Goal: Find specific page/section: Find specific page/section

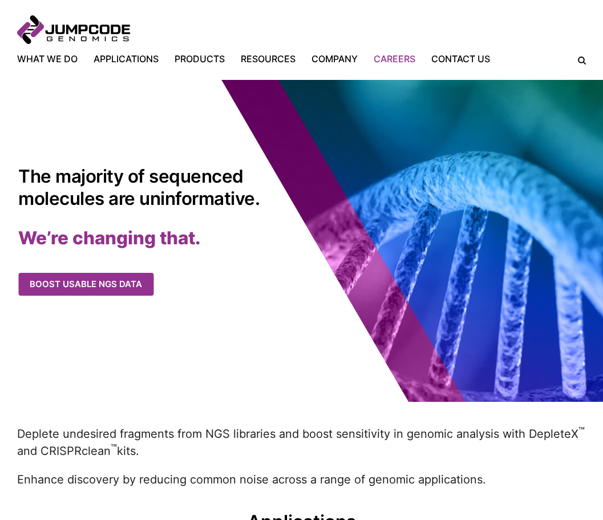
click at [390, 58] on link "Careers" at bounding box center [395, 59] width 58 height 14
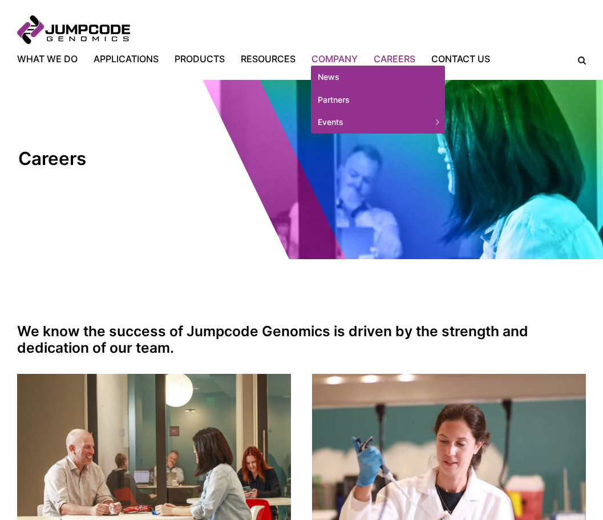
click at [335, 55] on link "Company" at bounding box center [334, 59] width 62 height 14
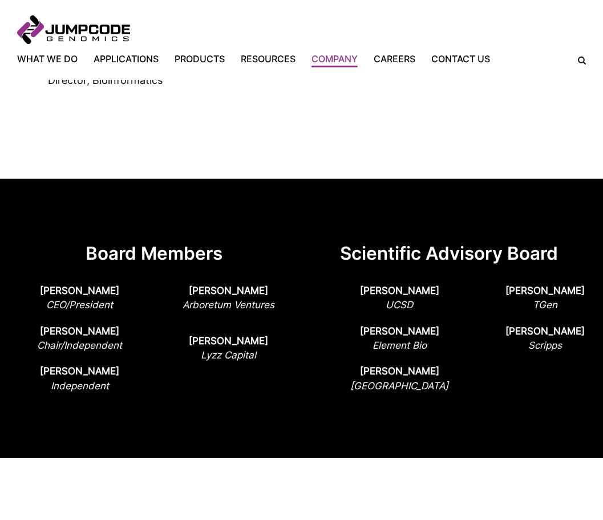
scroll to position [1138, 0]
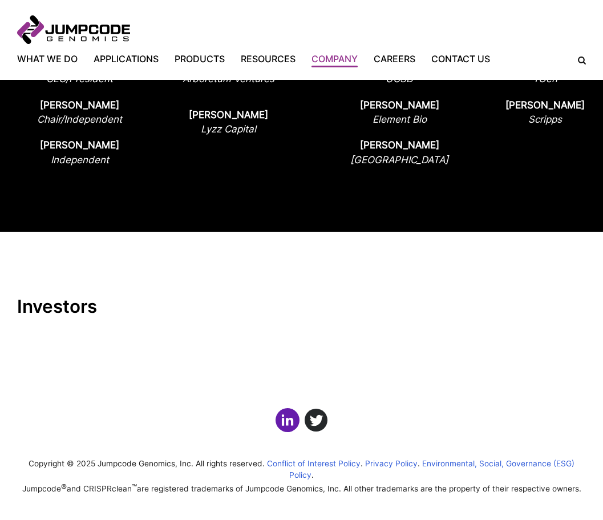
click at [287, 429] on link "Click here to view us on LinkedIn" at bounding box center [287, 420] width 24 height 24
